Goal: Use online tool/utility: Utilize a website feature to perform a specific function

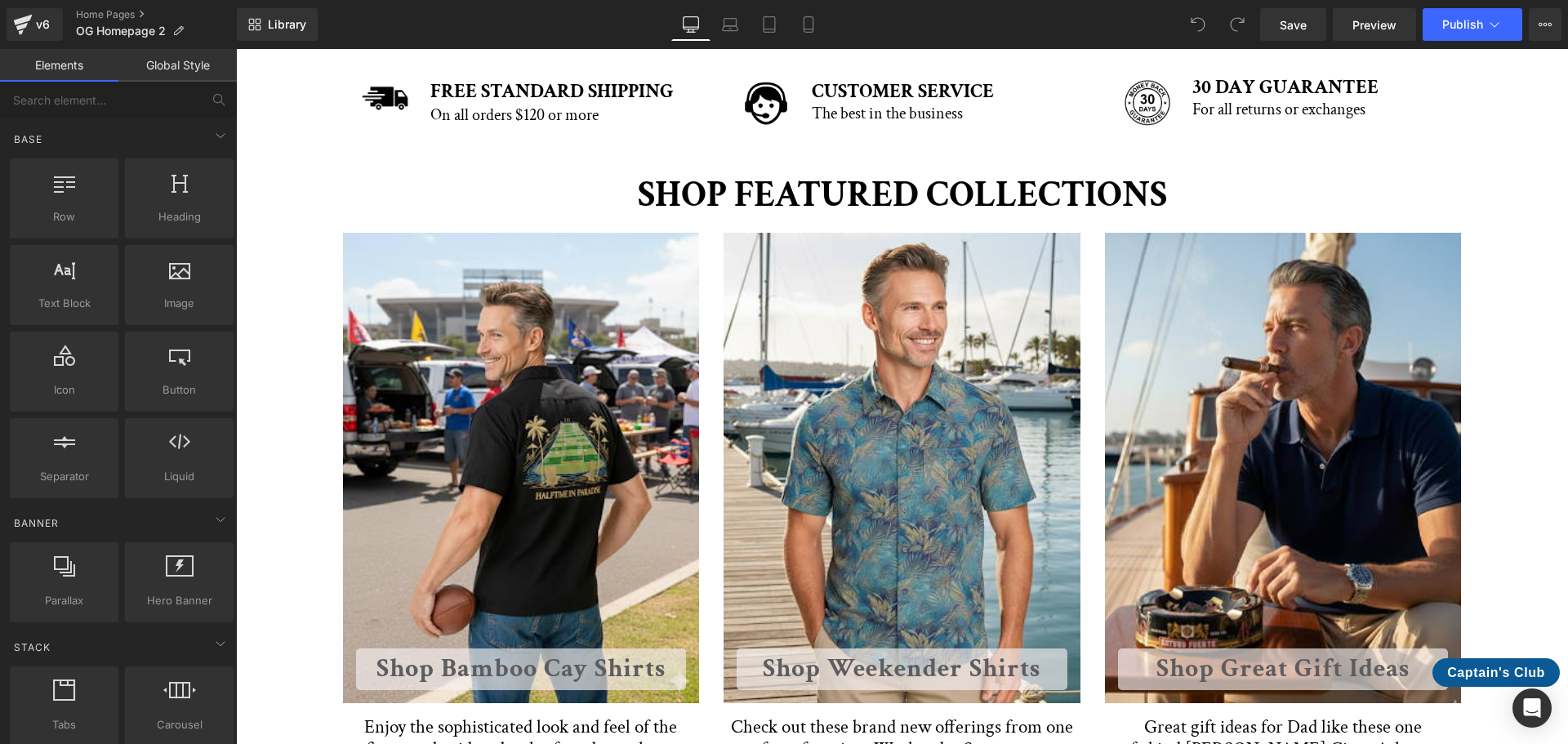
scroll to position [653, 0]
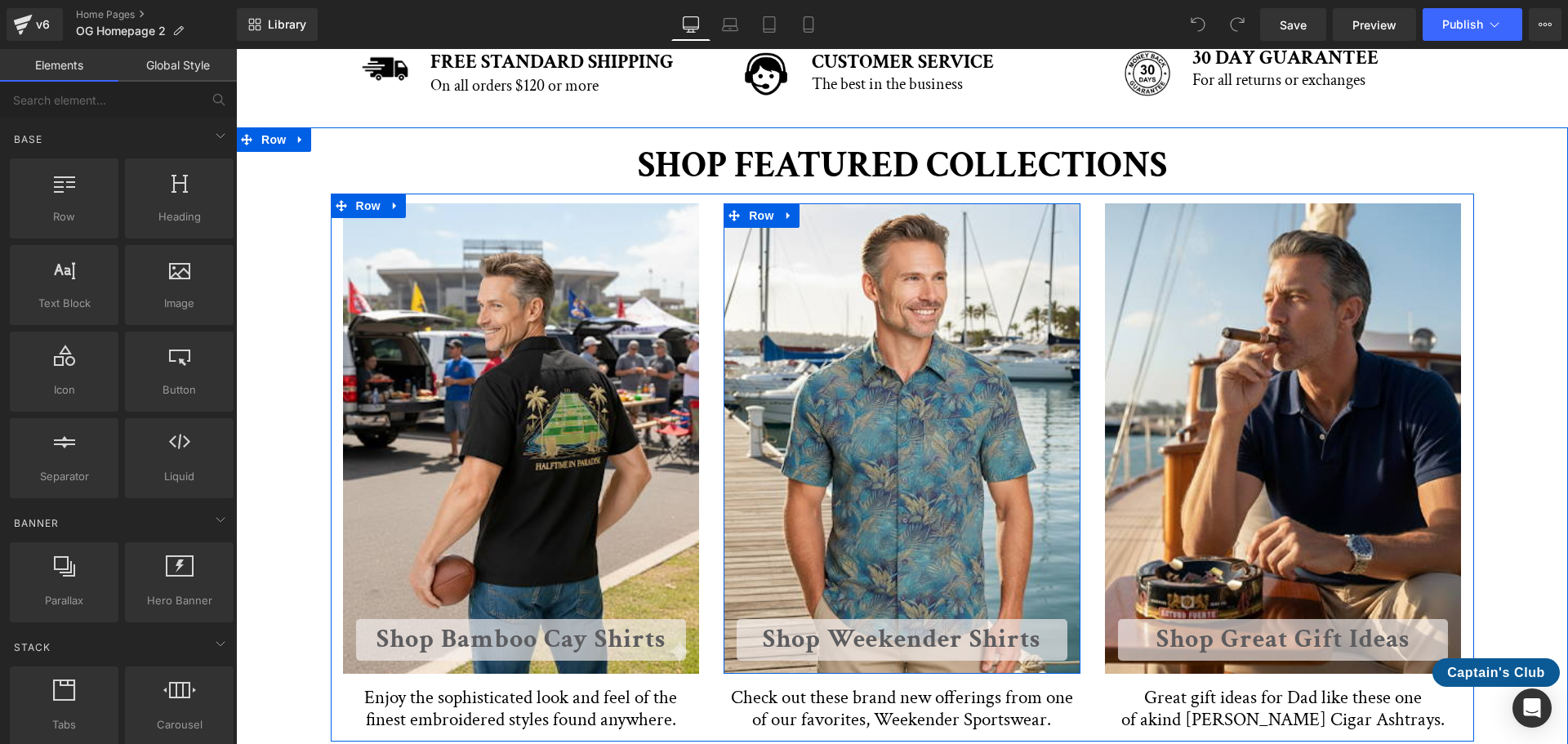
click at [842, 372] on div "Shop Weekender Shirts Button Row" at bounding box center [902, 438] width 357 height 469
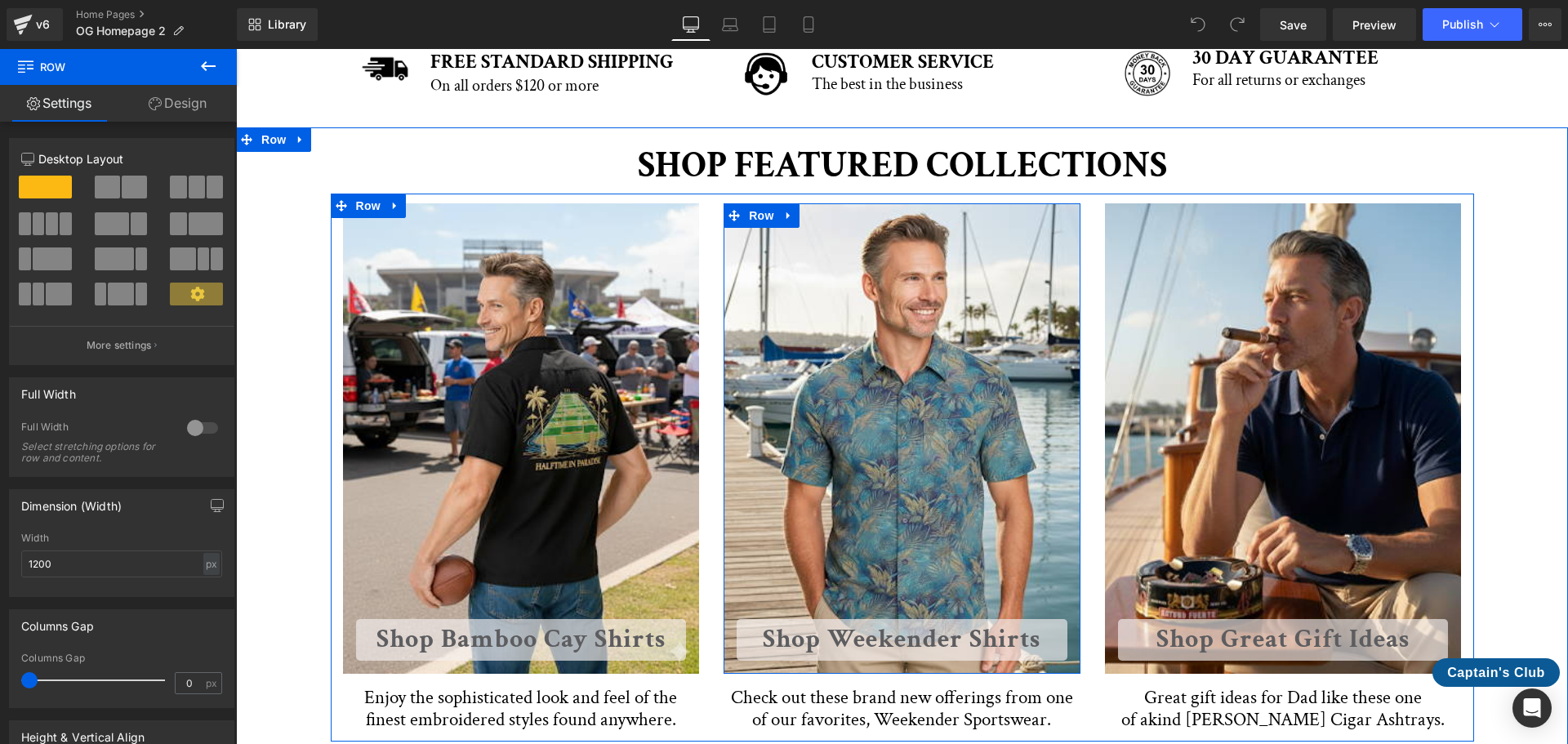
click at [842, 372] on div "Shop Weekender Shirts Button Row" at bounding box center [902, 438] width 357 height 469
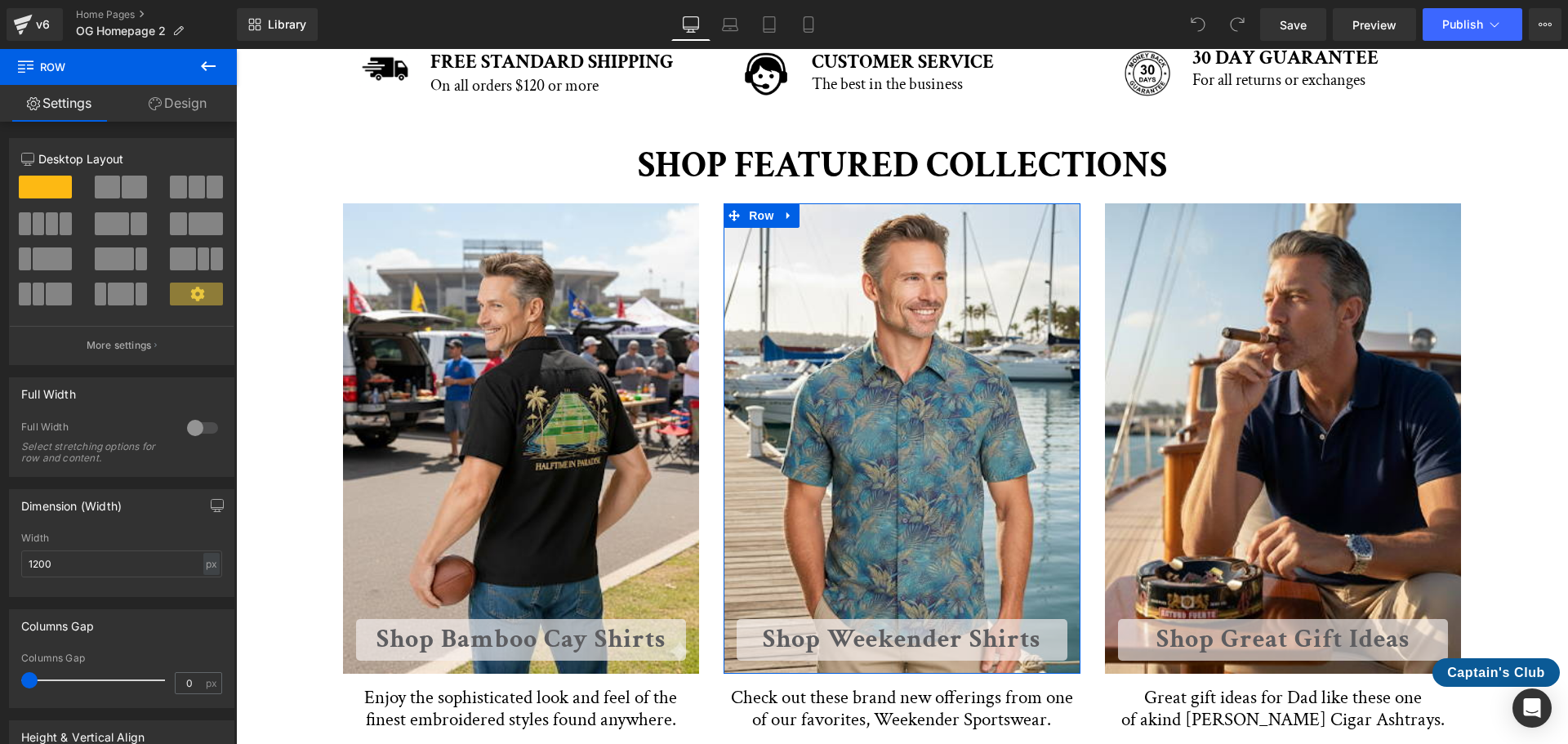
click at [162, 106] on link "Design" at bounding box center [178, 103] width 119 height 37
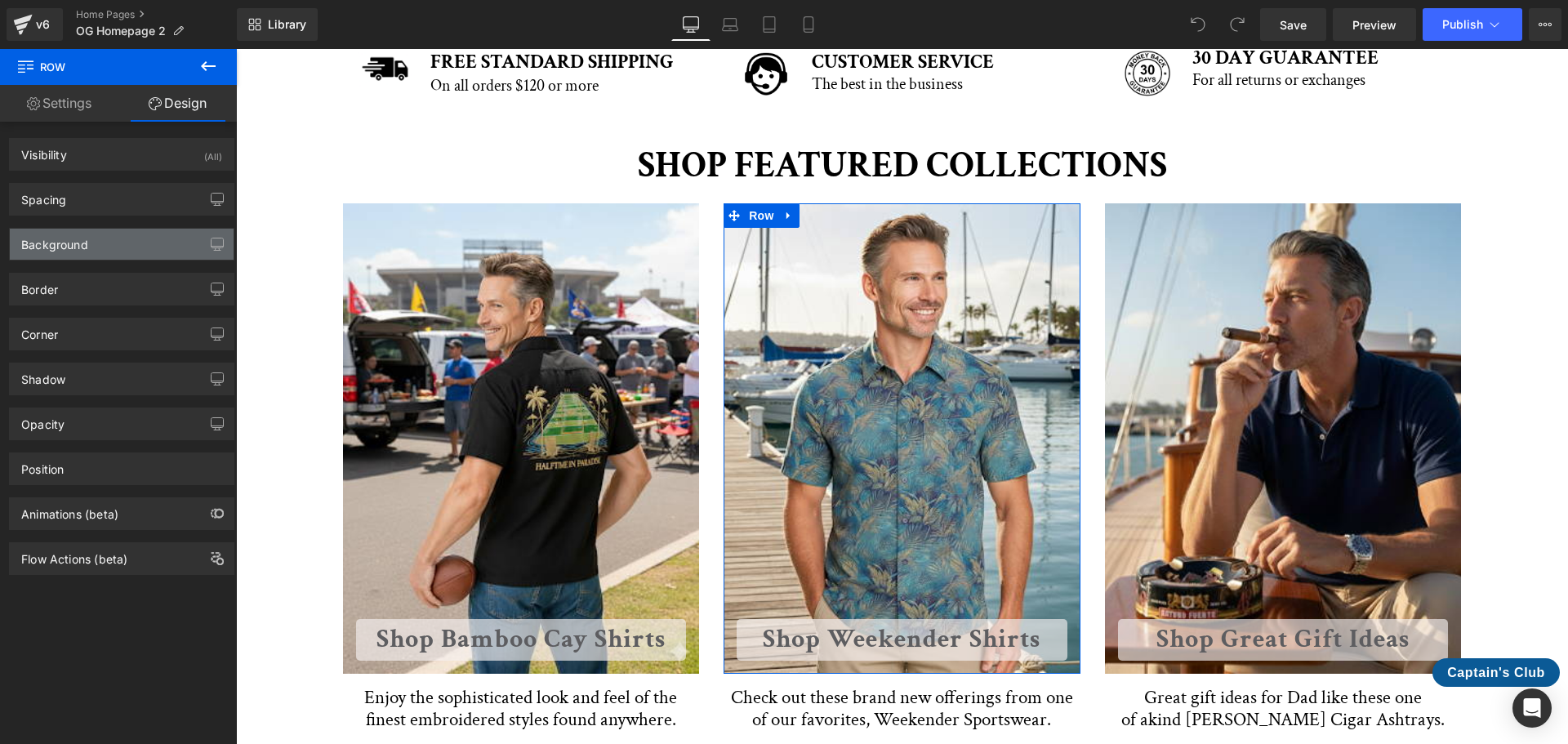
click at [96, 233] on div "Background" at bounding box center [121, 244] width 224 height 31
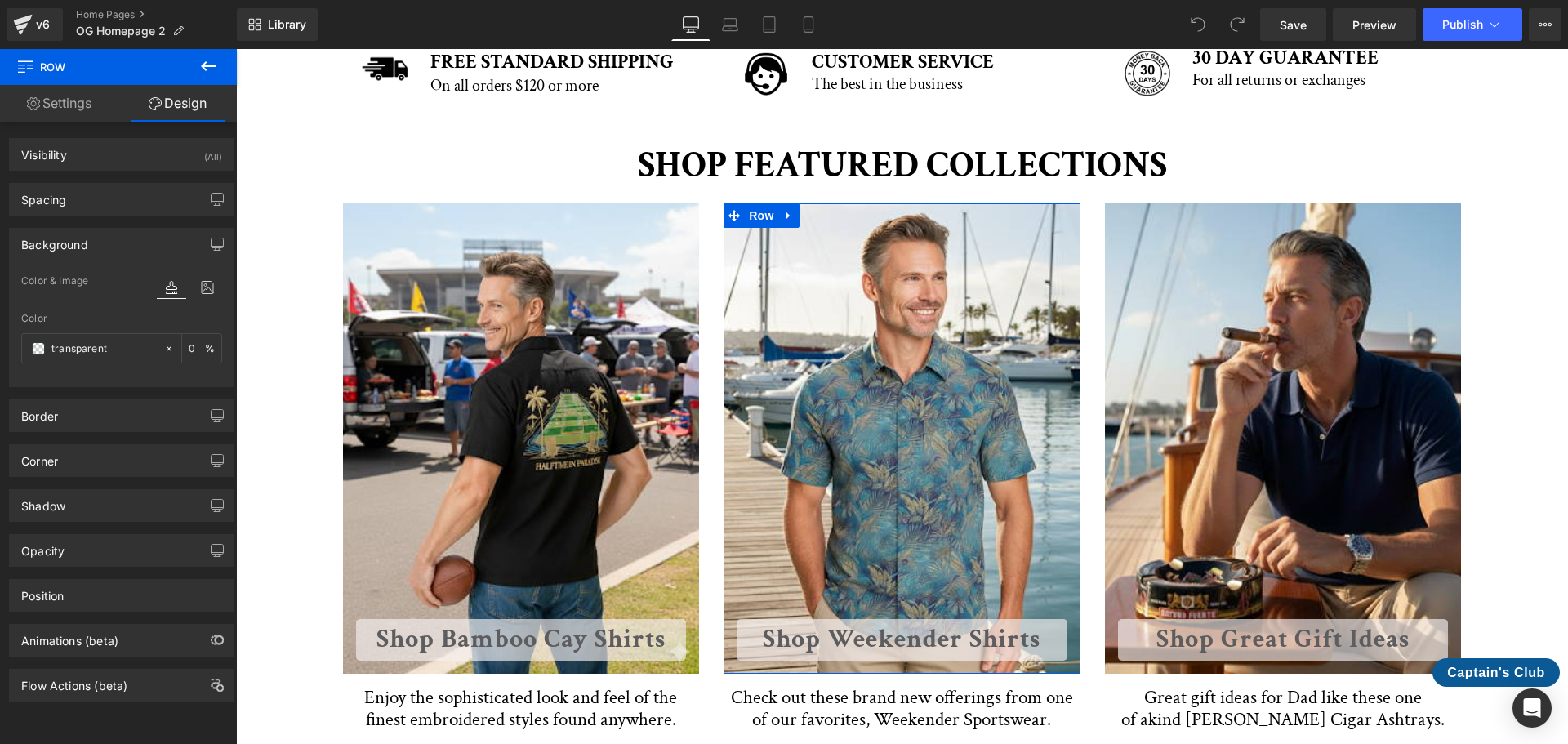
click at [178, 285] on icon at bounding box center [171, 287] width 29 height 21
click at [198, 287] on icon at bounding box center [207, 287] width 29 height 21
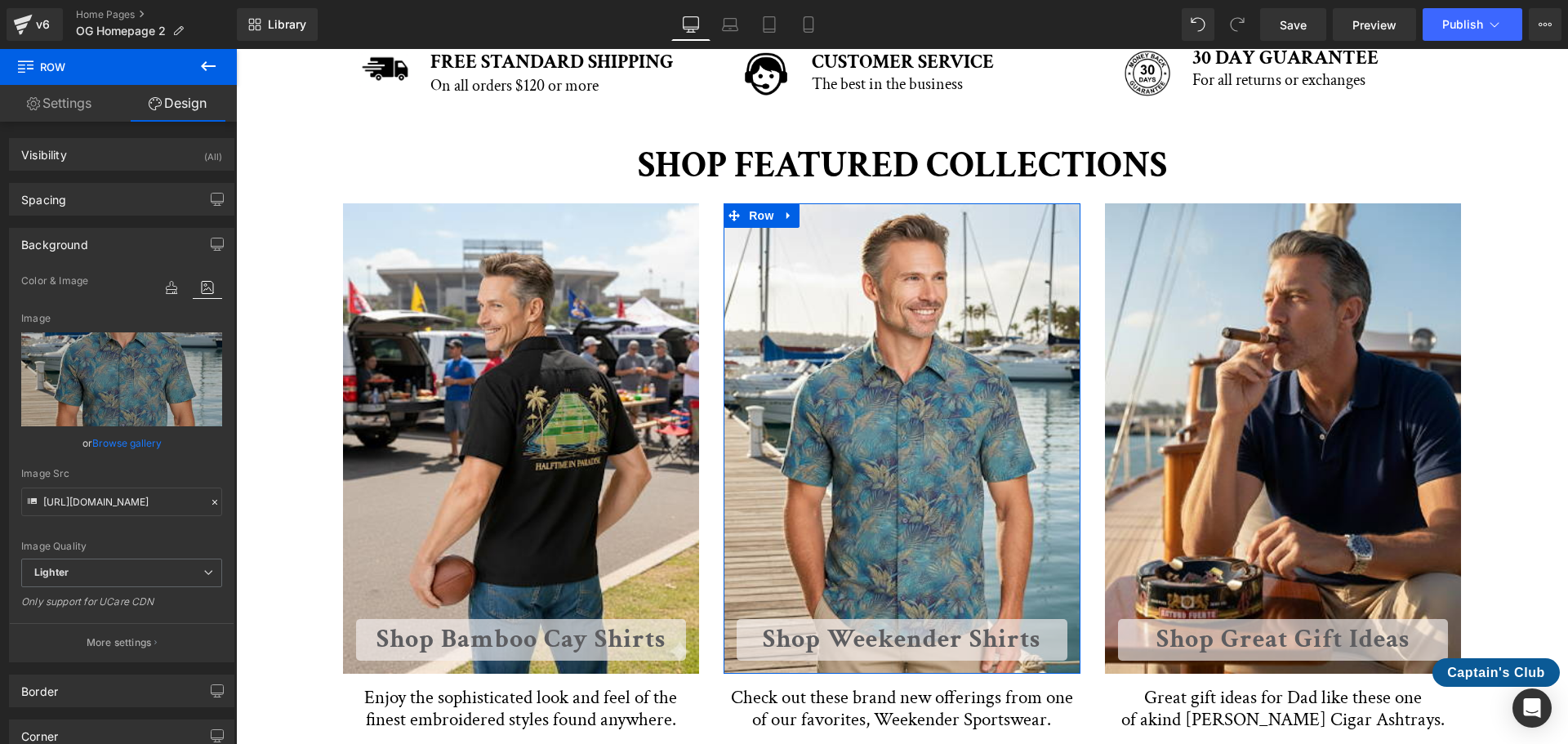
click at [148, 441] on link "Browse gallery" at bounding box center [126, 442] width 70 height 28
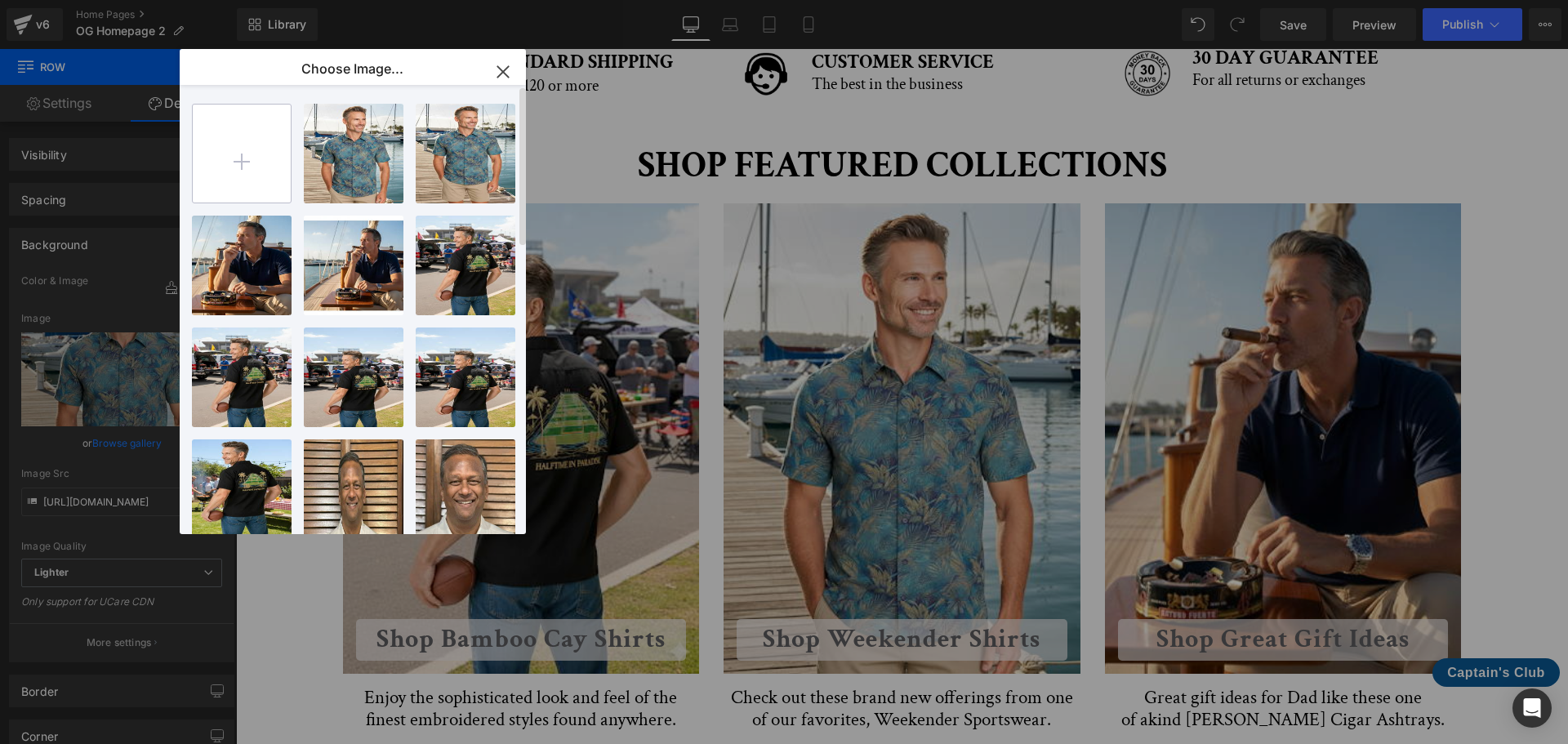
click at [231, 175] on input "file" at bounding box center [242, 154] width 98 height 98
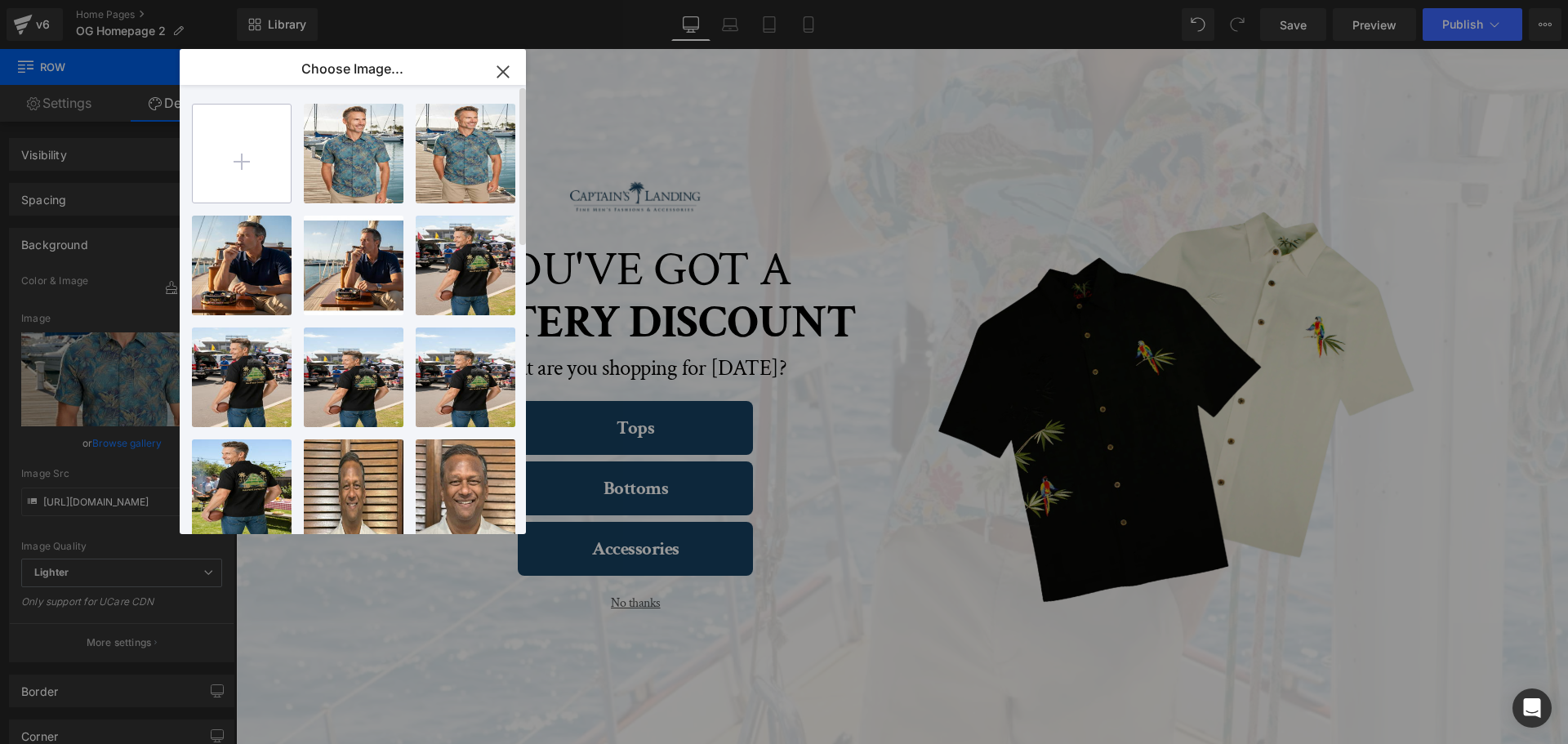
click at [248, 162] on input "file" at bounding box center [242, 154] width 98 height 98
click at [261, 152] on input "file" at bounding box center [242, 154] width 98 height 98
type input "C:\fakepath\Weekender_Banner_1.png"
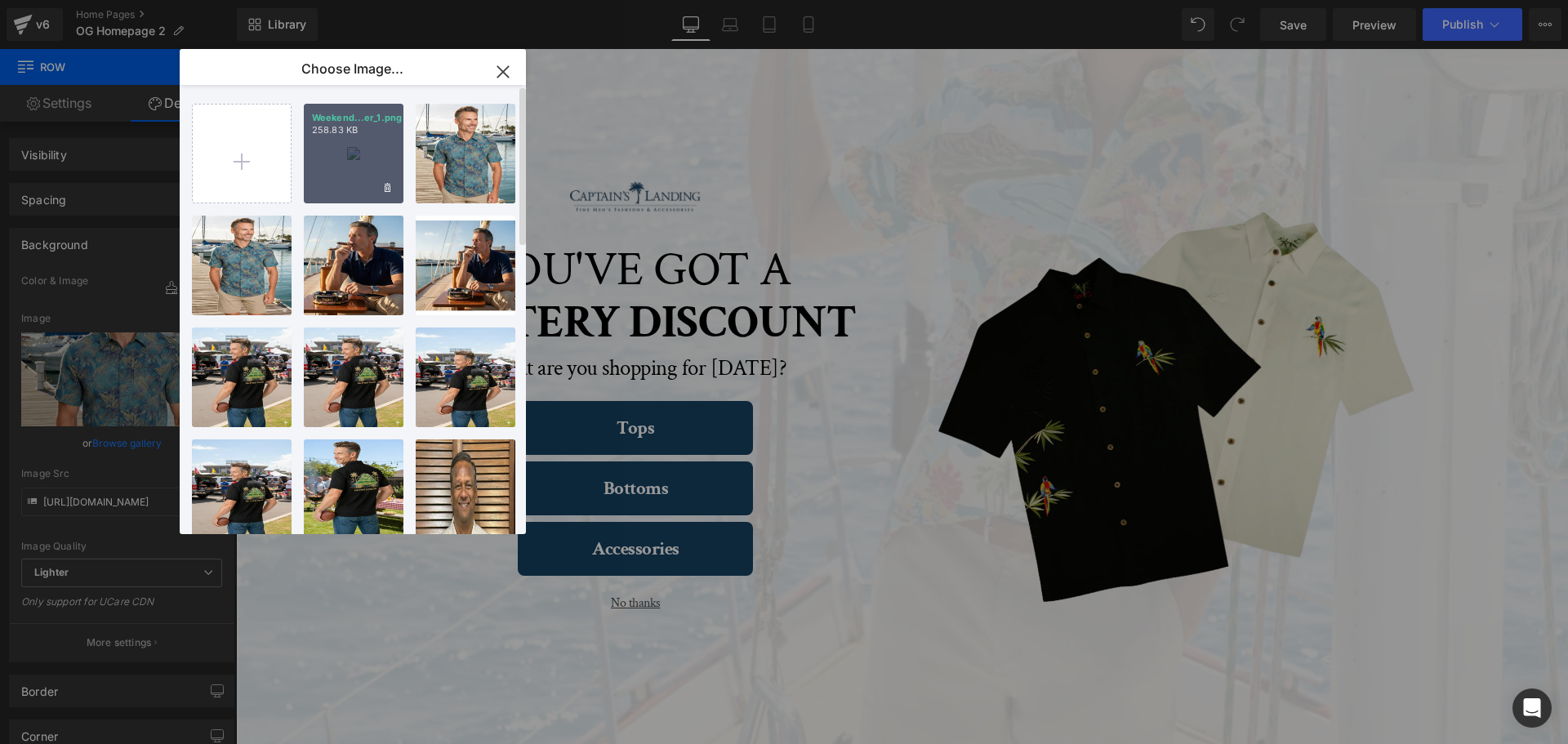
click at [364, 152] on div "Weekend...er_1.png 258.83 KB" at bounding box center [353, 154] width 100 height 100
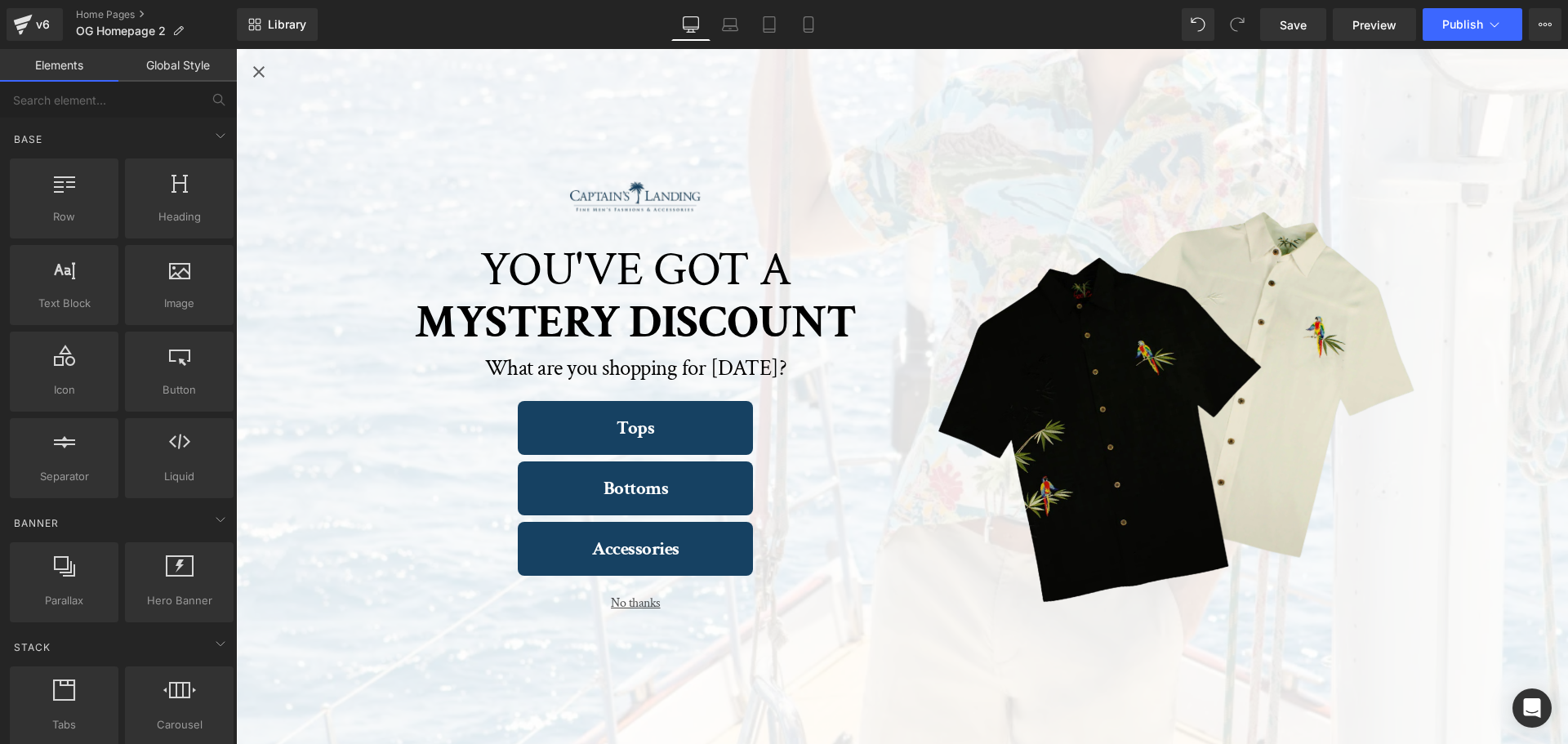
click at [260, 73] on icon "Close popup" at bounding box center [259, 71] width 11 height 11
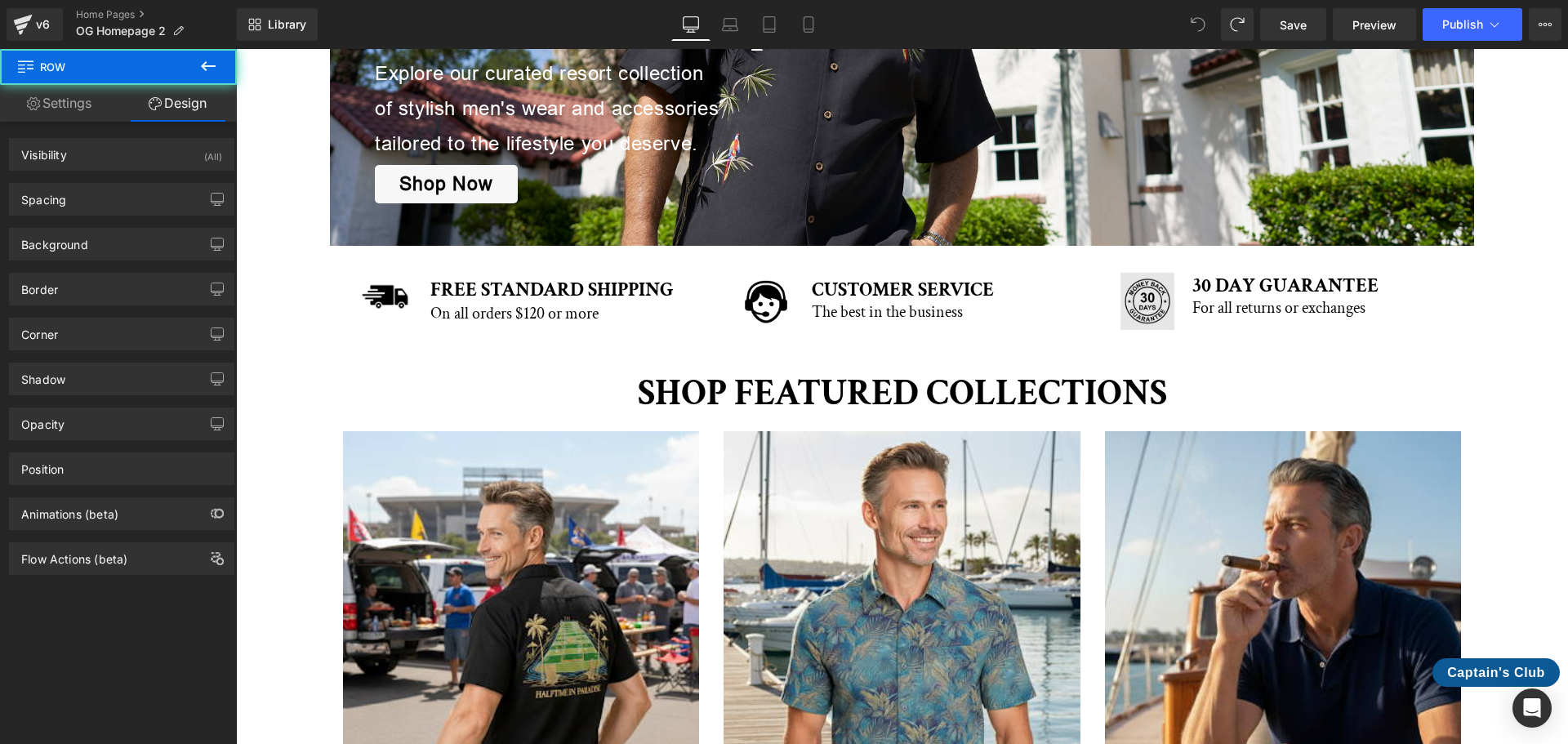
scroll to position [571, 0]
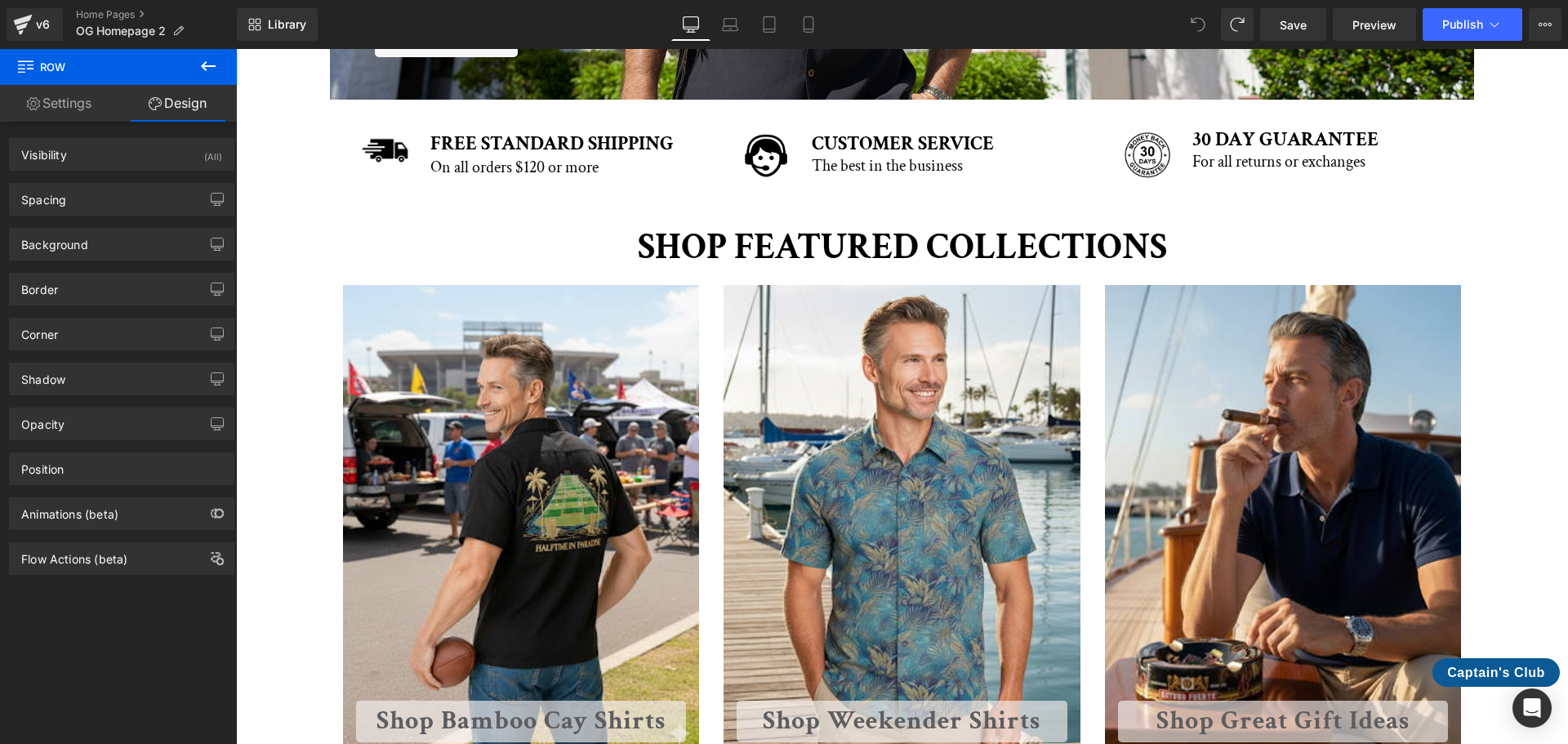
click at [211, 63] on icon at bounding box center [208, 66] width 20 height 20
